Goal: Navigation & Orientation: Find specific page/section

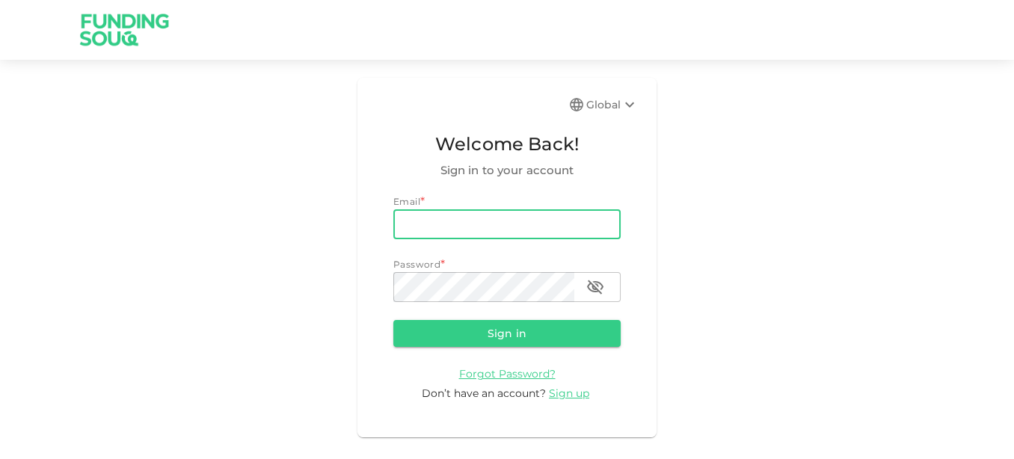
click at [513, 225] on input "email" at bounding box center [506, 224] width 227 height 30
type input "[EMAIL_ADDRESS][DOMAIN_NAME]"
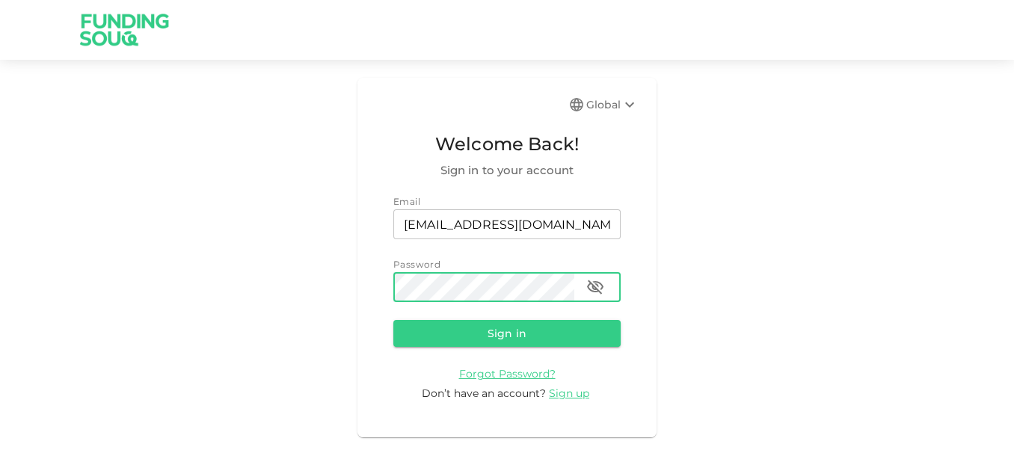
click at [393, 320] on button "Sign in" at bounding box center [506, 333] width 227 height 27
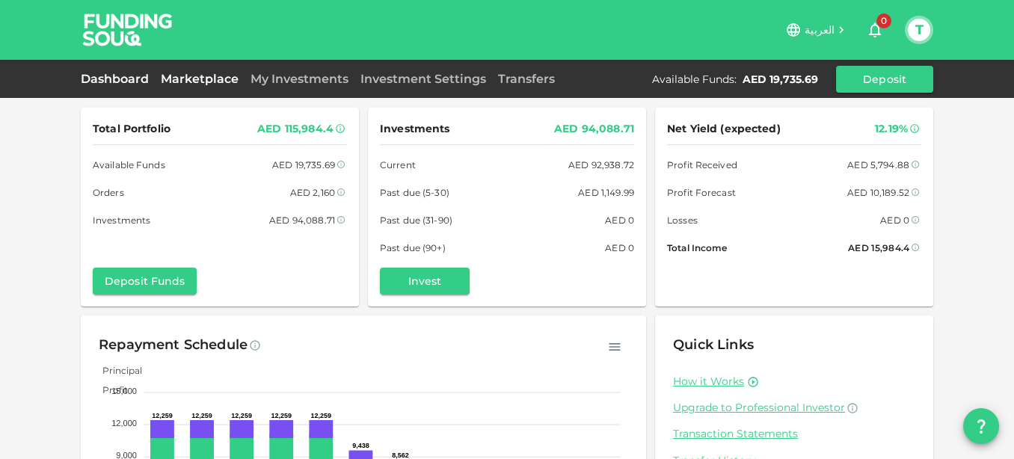
click at [168, 75] on link "Marketplace" at bounding box center [200, 79] width 90 height 14
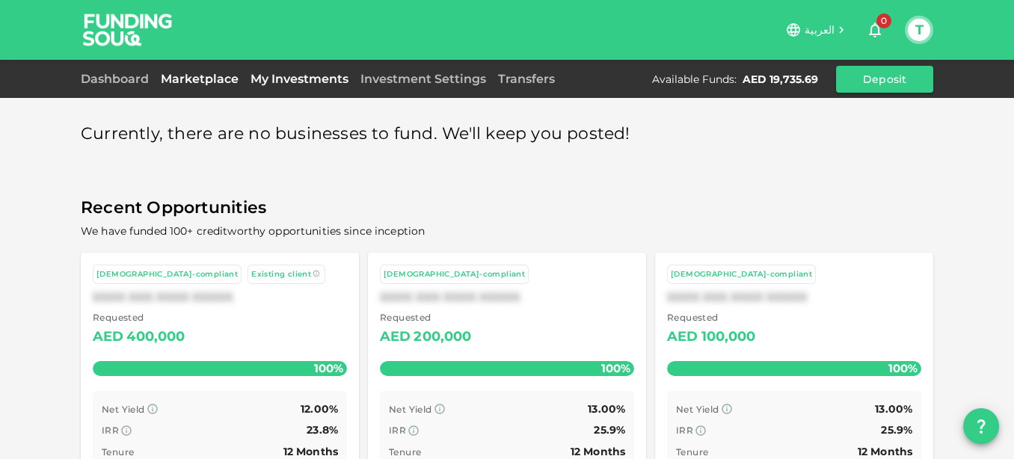
click at [283, 79] on link "My Investments" at bounding box center [299, 79] width 110 height 14
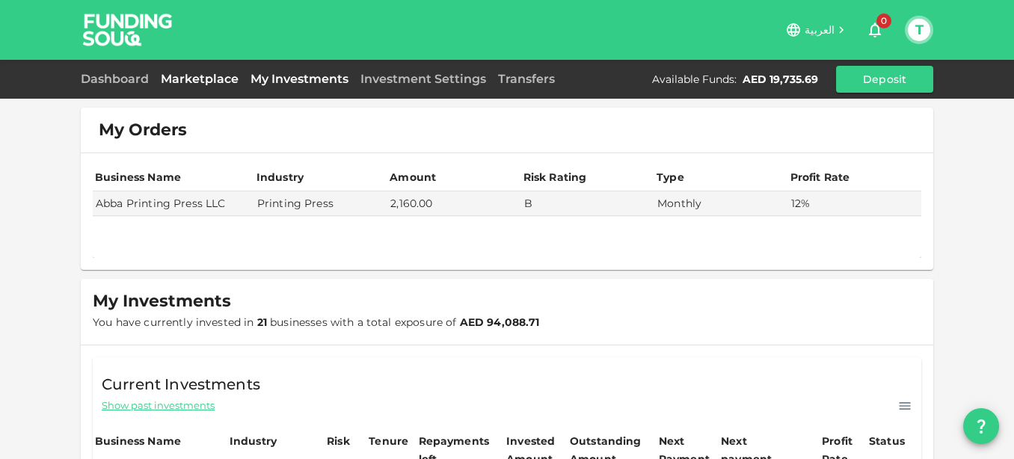
click at [195, 80] on link "Marketplace" at bounding box center [200, 79] width 90 height 14
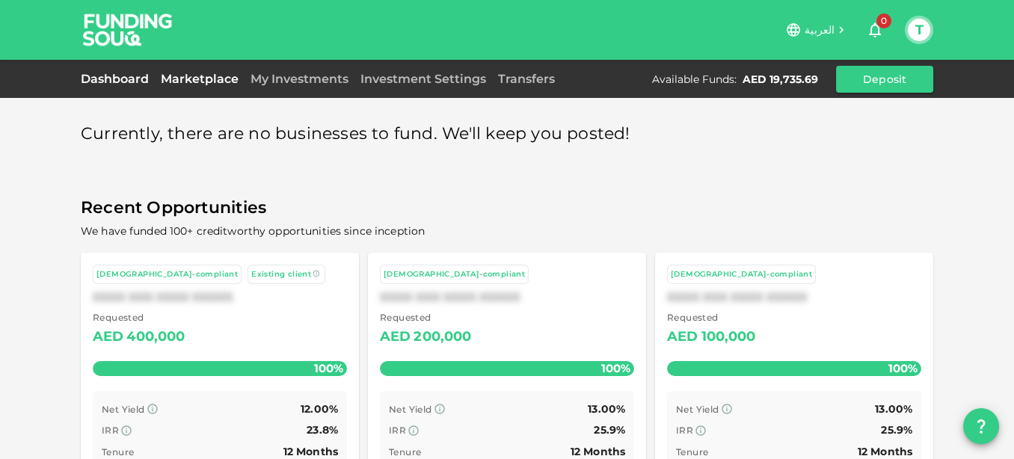
click at [121, 80] on link "Dashboard" at bounding box center [118, 79] width 74 height 14
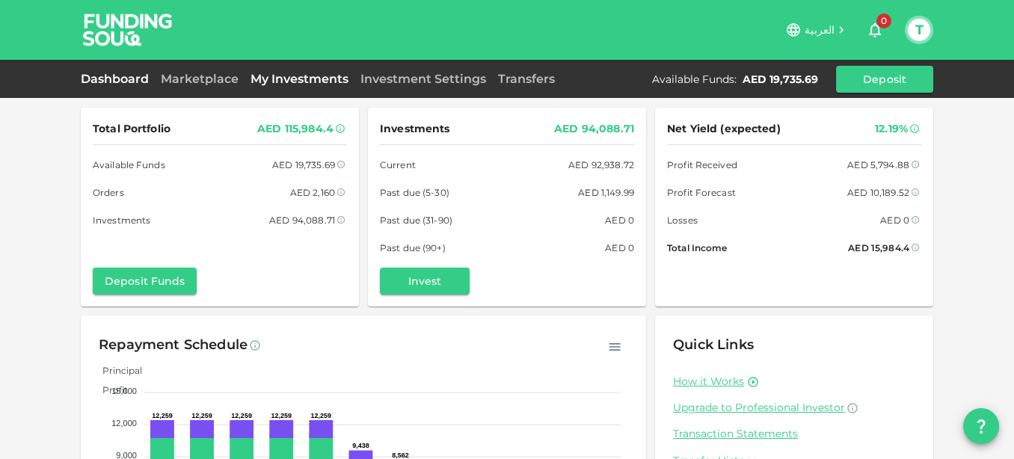
click at [283, 78] on link "My Investments" at bounding box center [299, 79] width 110 height 14
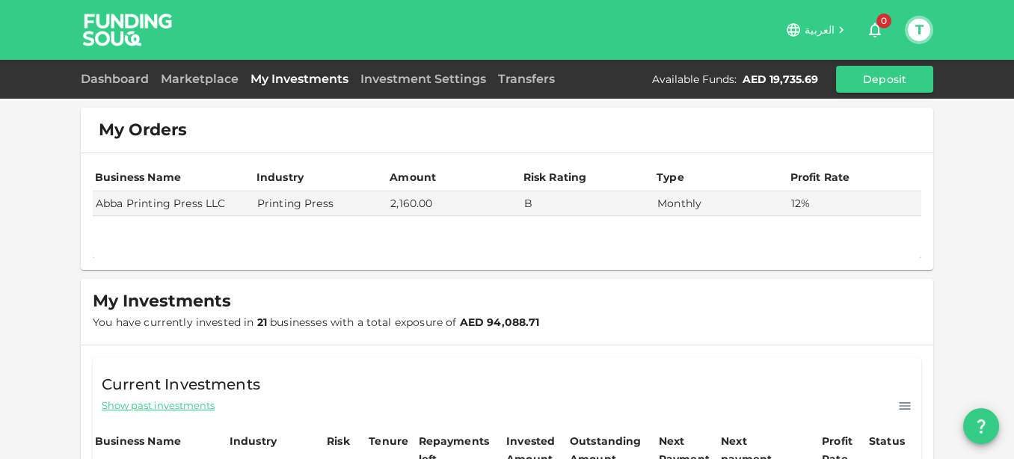
click at [111, 87] on div "Dashboard" at bounding box center [118, 79] width 74 height 18
click at [111, 81] on link "Dashboard" at bounding box center [118, 79] width 74 height 14
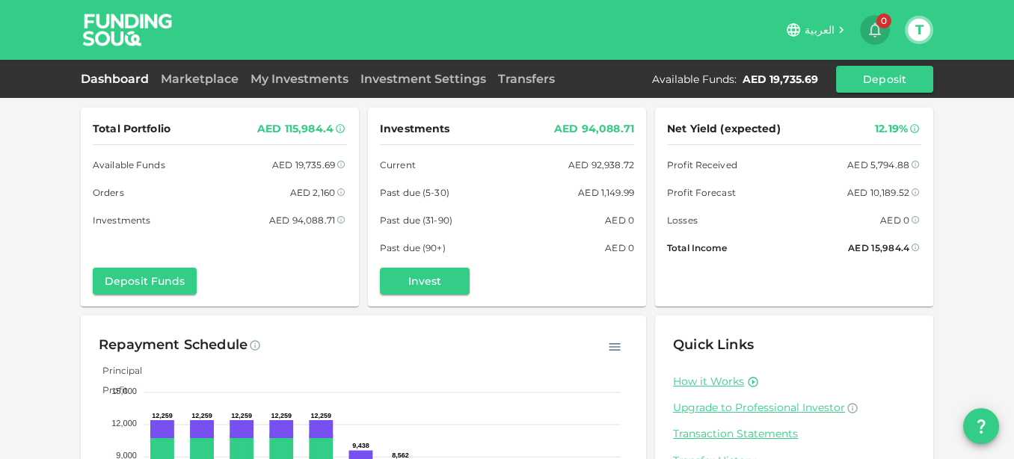
click at [873, 35] on icon "button" at bounding box center [875, 30] width 18 height 18
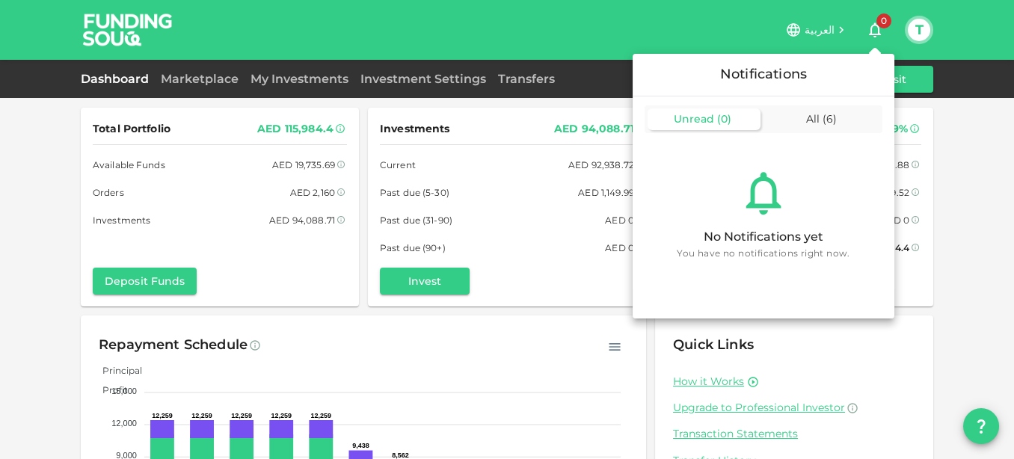
click at [707, 117] on span "Unread" at bounding box center [693, 118] width 40 height 13
click at [926, 28] on div at bounding box center [507, 229] width 1014 height 459
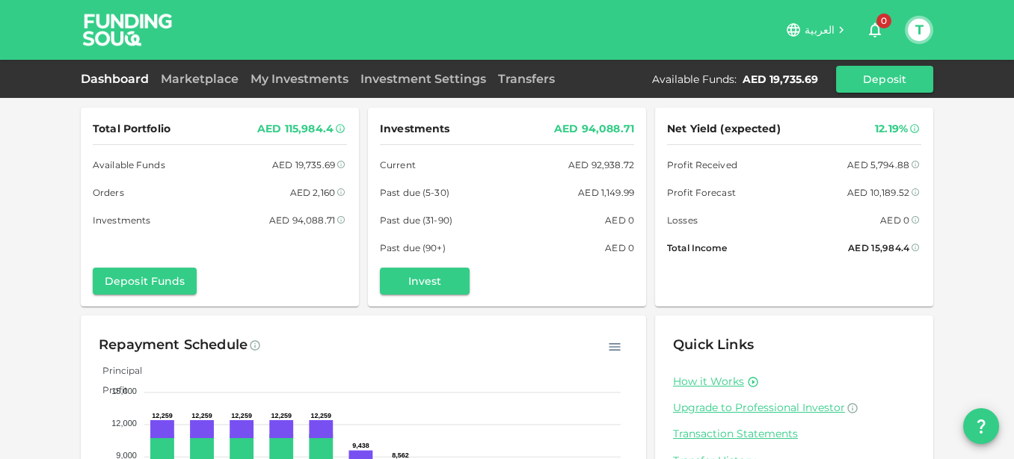
click at [925, 28] on button "T" at bounding box center [918, 30] width 22 height 22
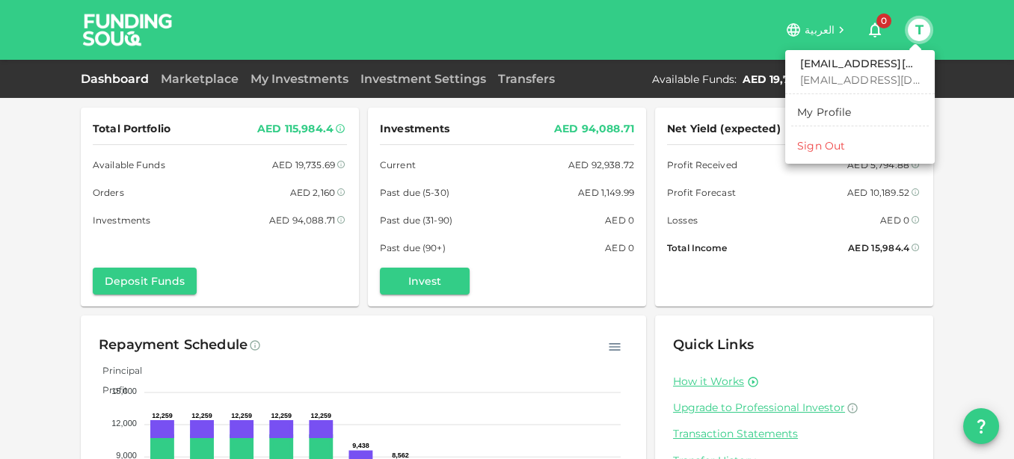
click at [824, 144] on div "Sign Out" at bounding box center [821, 145] width 48 height 15
